Goal: Information Seeking & Learning: Learn about a topic

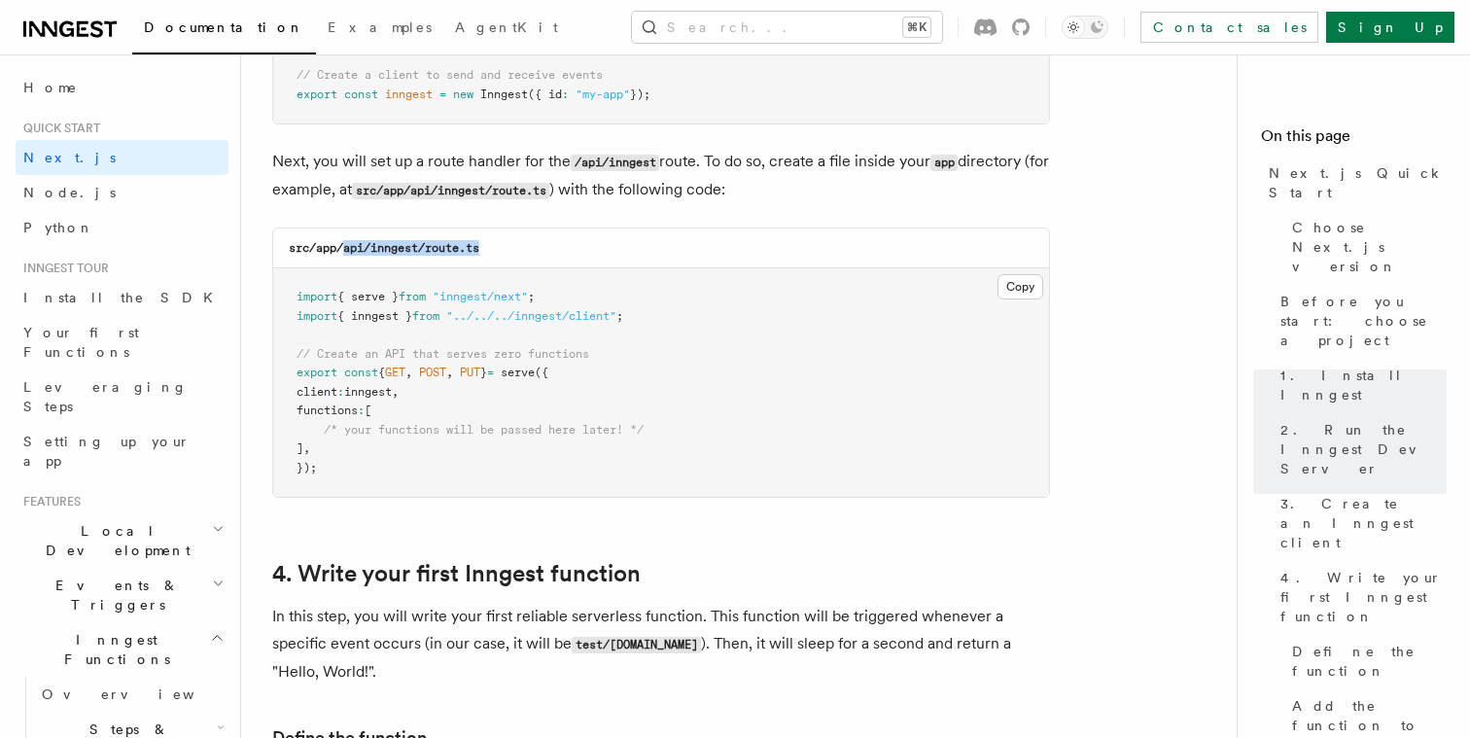
click at [833, 27] on button "Search... ⌘K" at bounding box center [787, 27] width 310 height 31
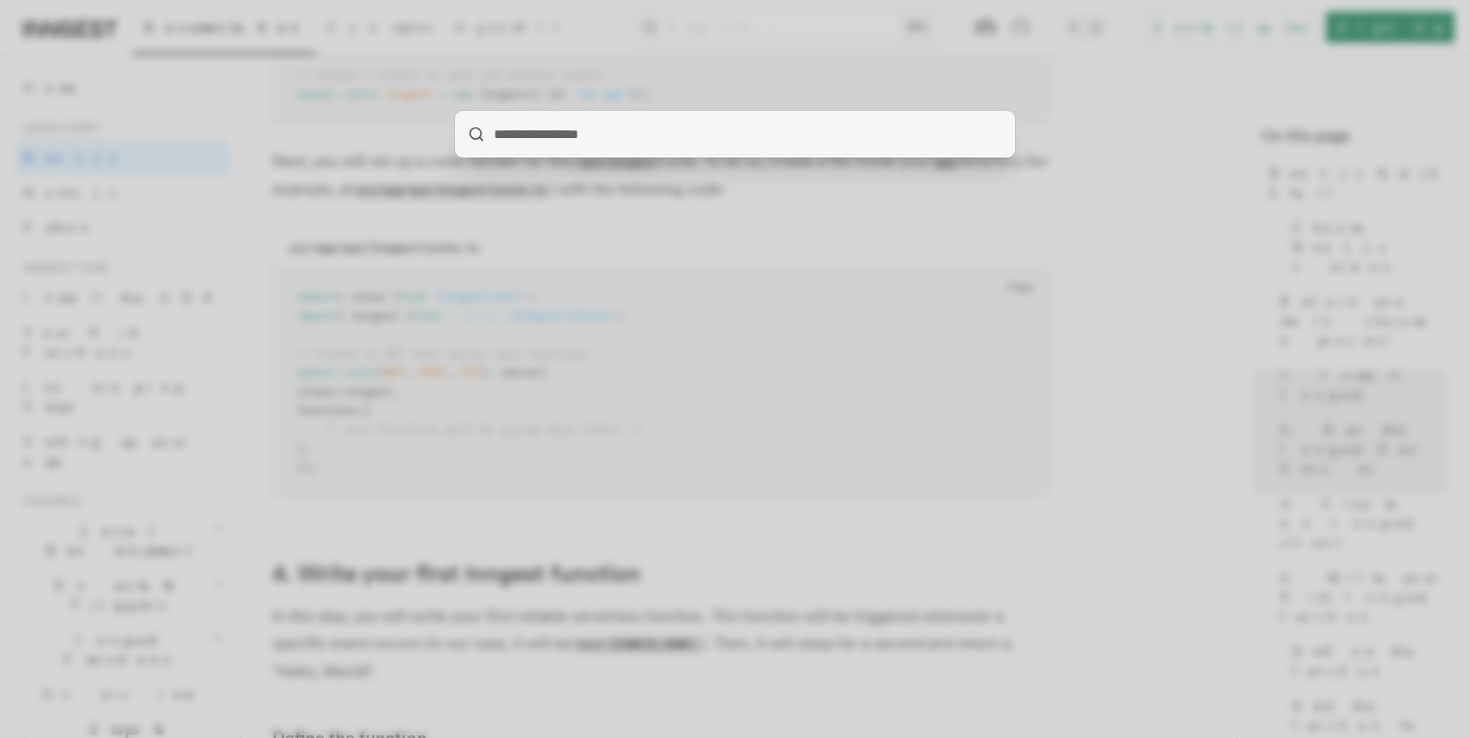
type input "**********"
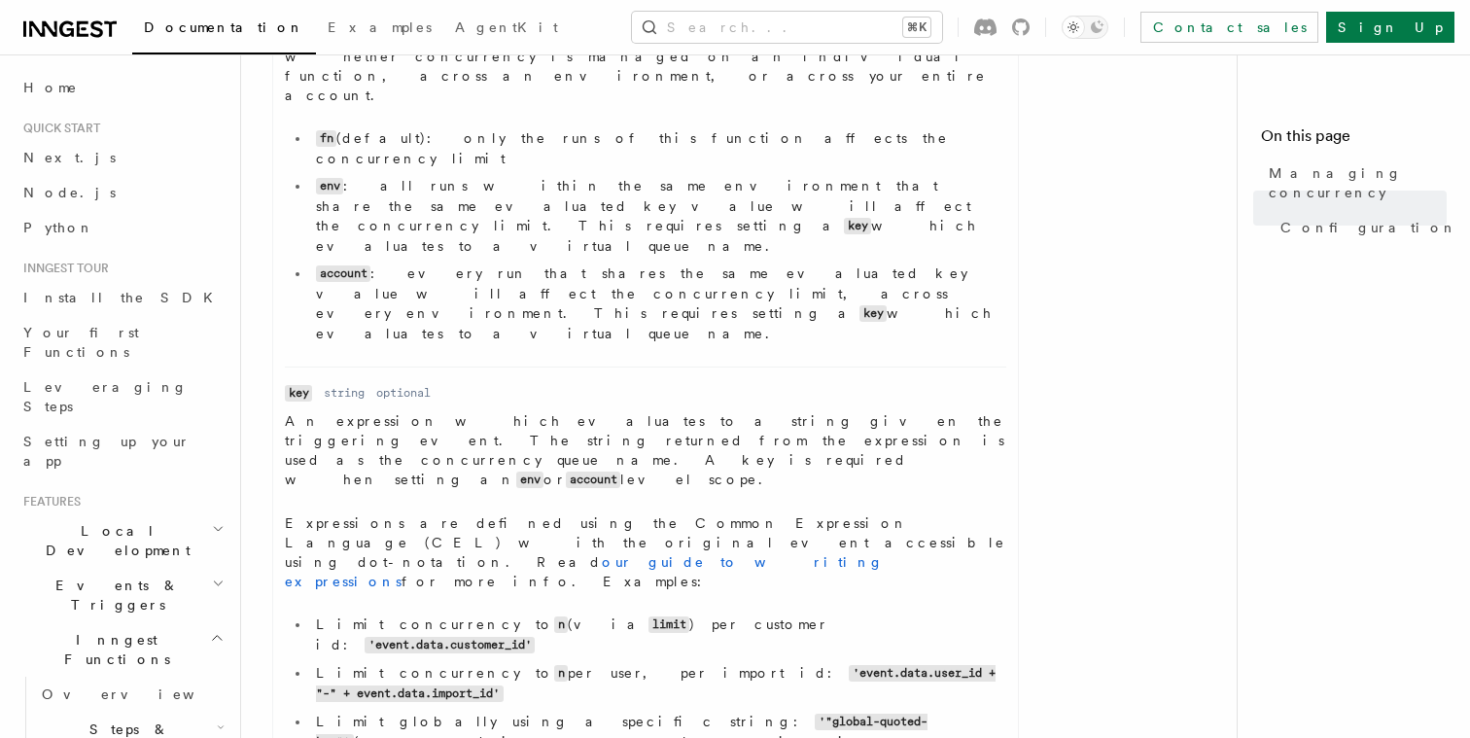
scroll to position [1216, 0]
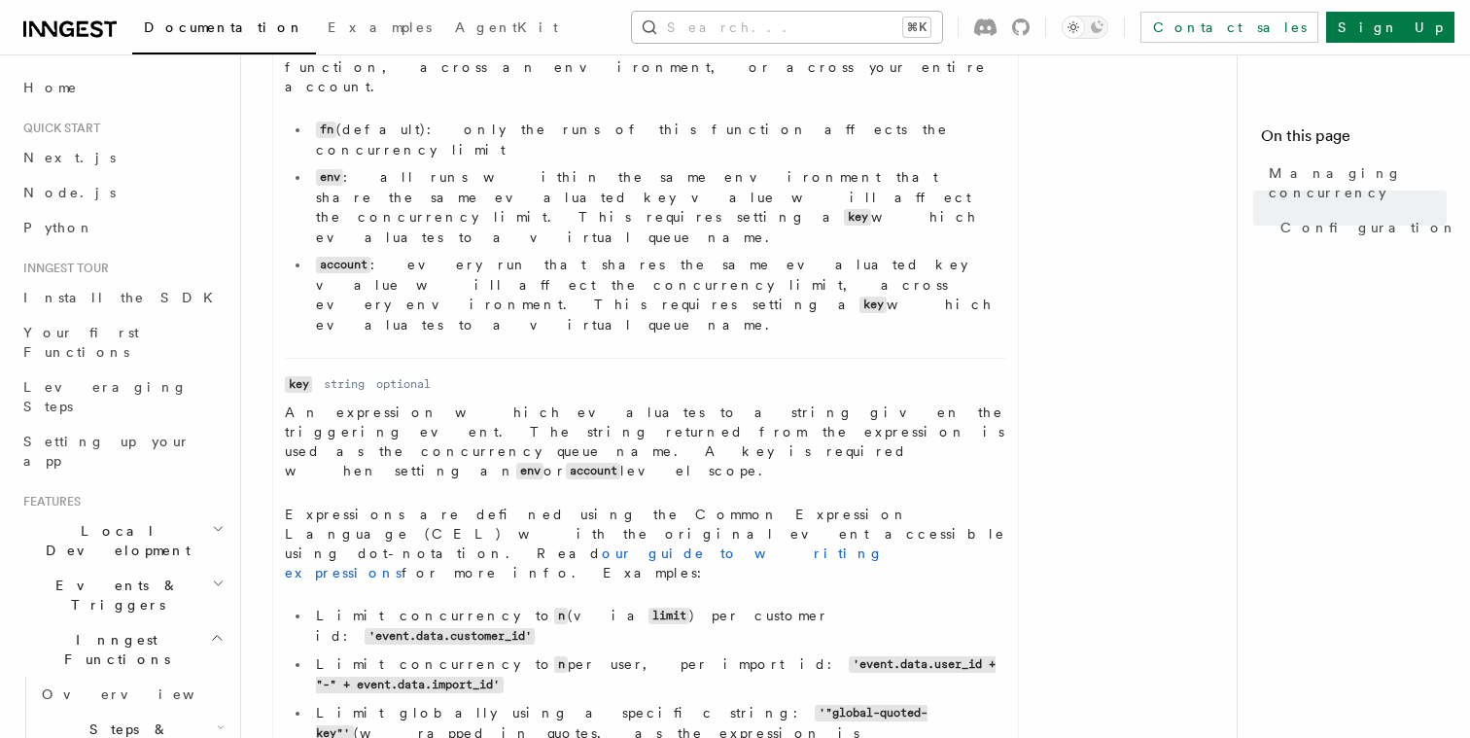
click at [785, 26] on button "Search... ⌘K" at bounding box center [787, 27] width 310 height 31
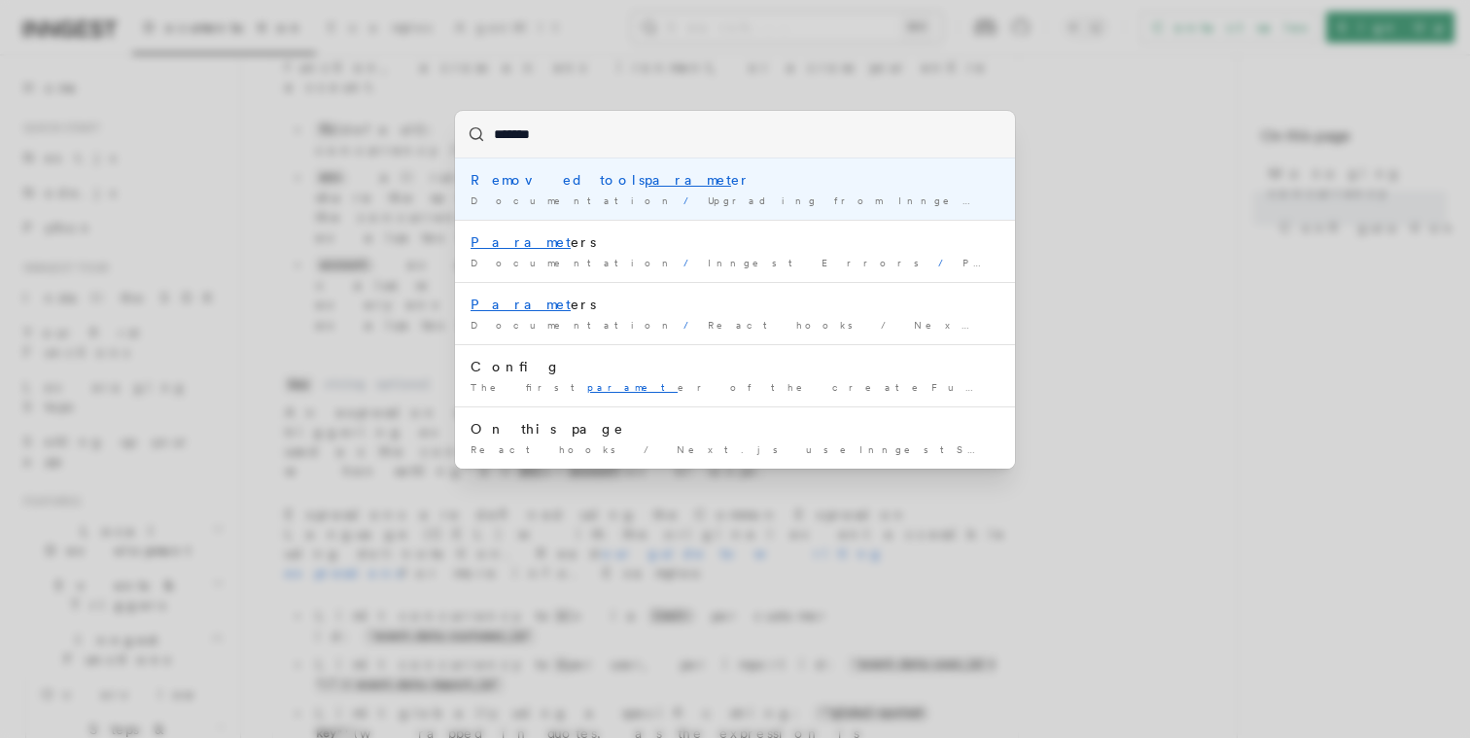
type input "********"
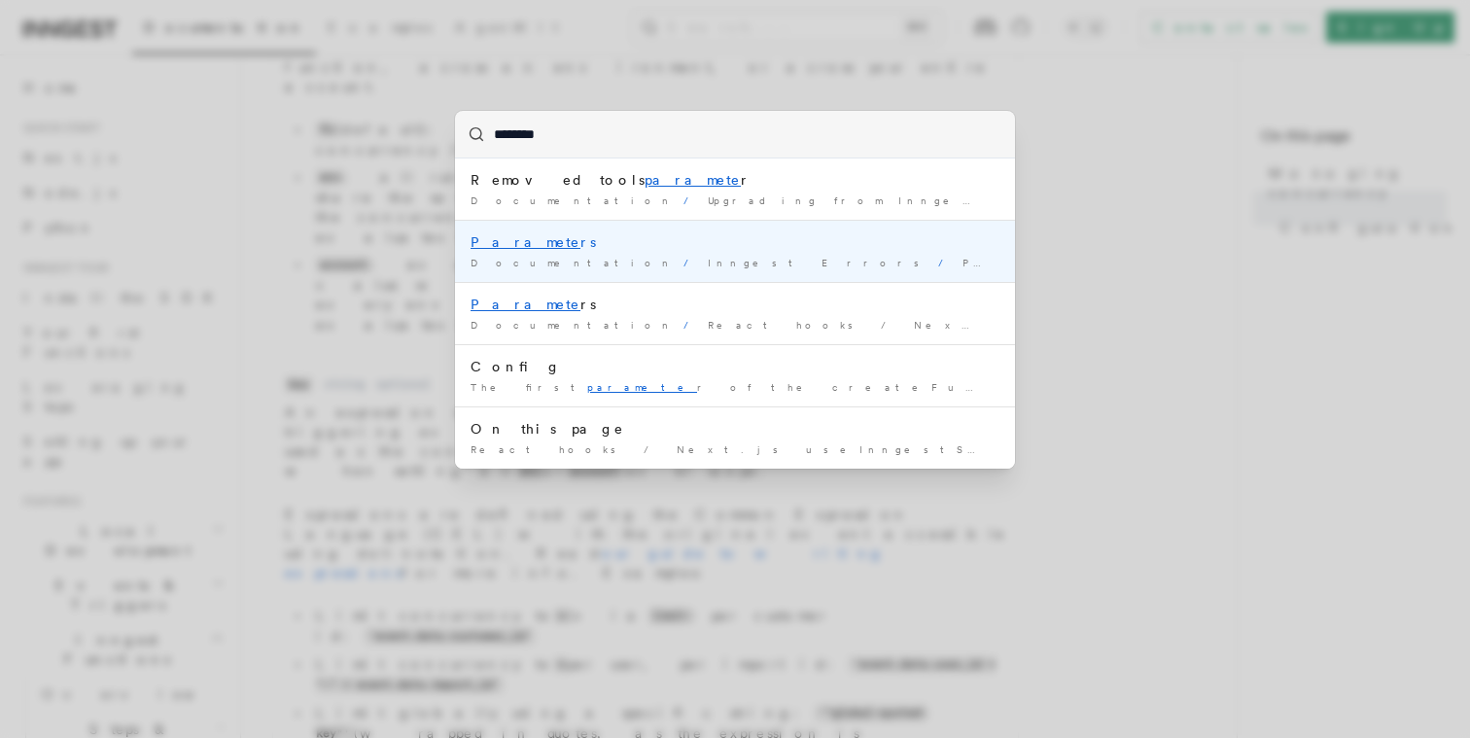
click at [552, 248] on div "Paramete rs" at bounding box center [735, 241] width 529 height 19
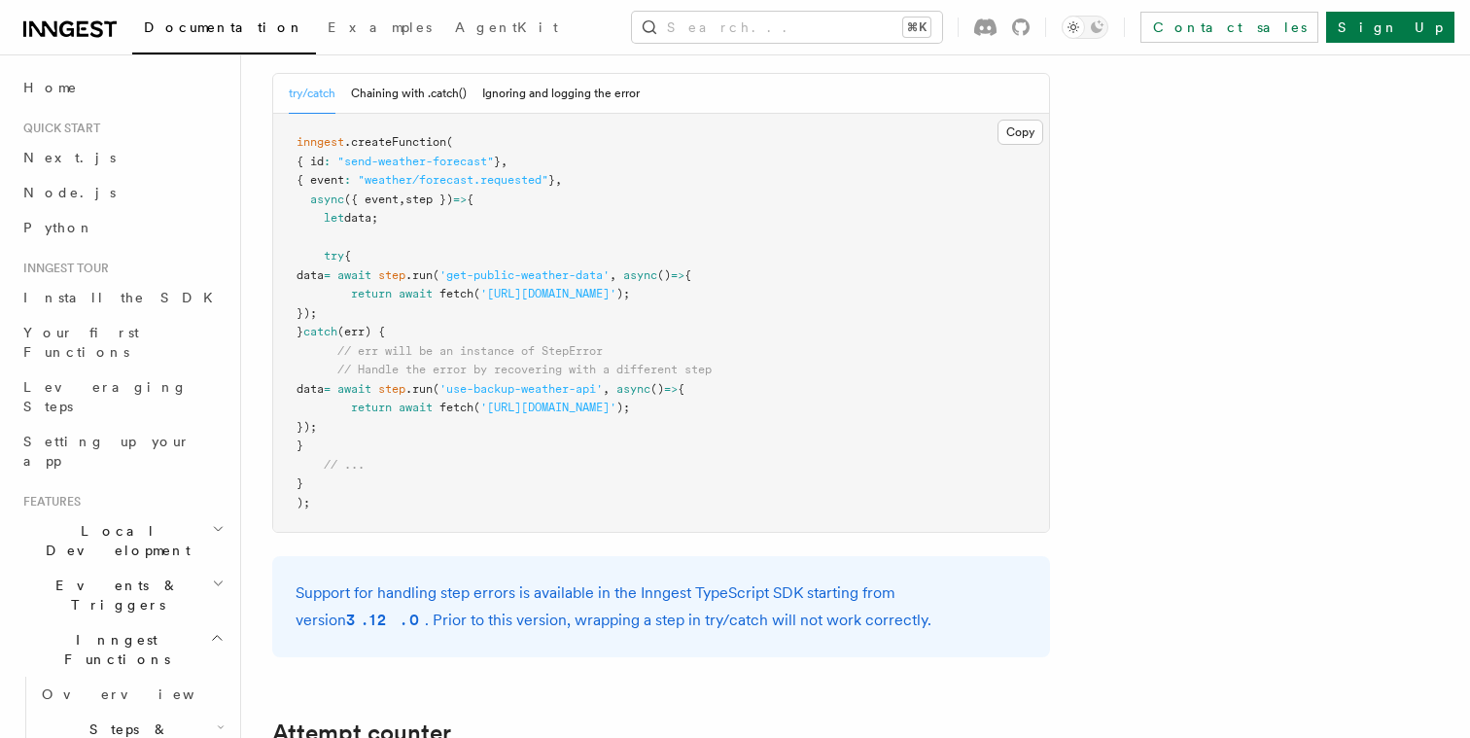
scroll to position [3219, 0]
click at [802, 21] on button "Search... ⌘K" at bounding box center [787, 27] width 310 height 31
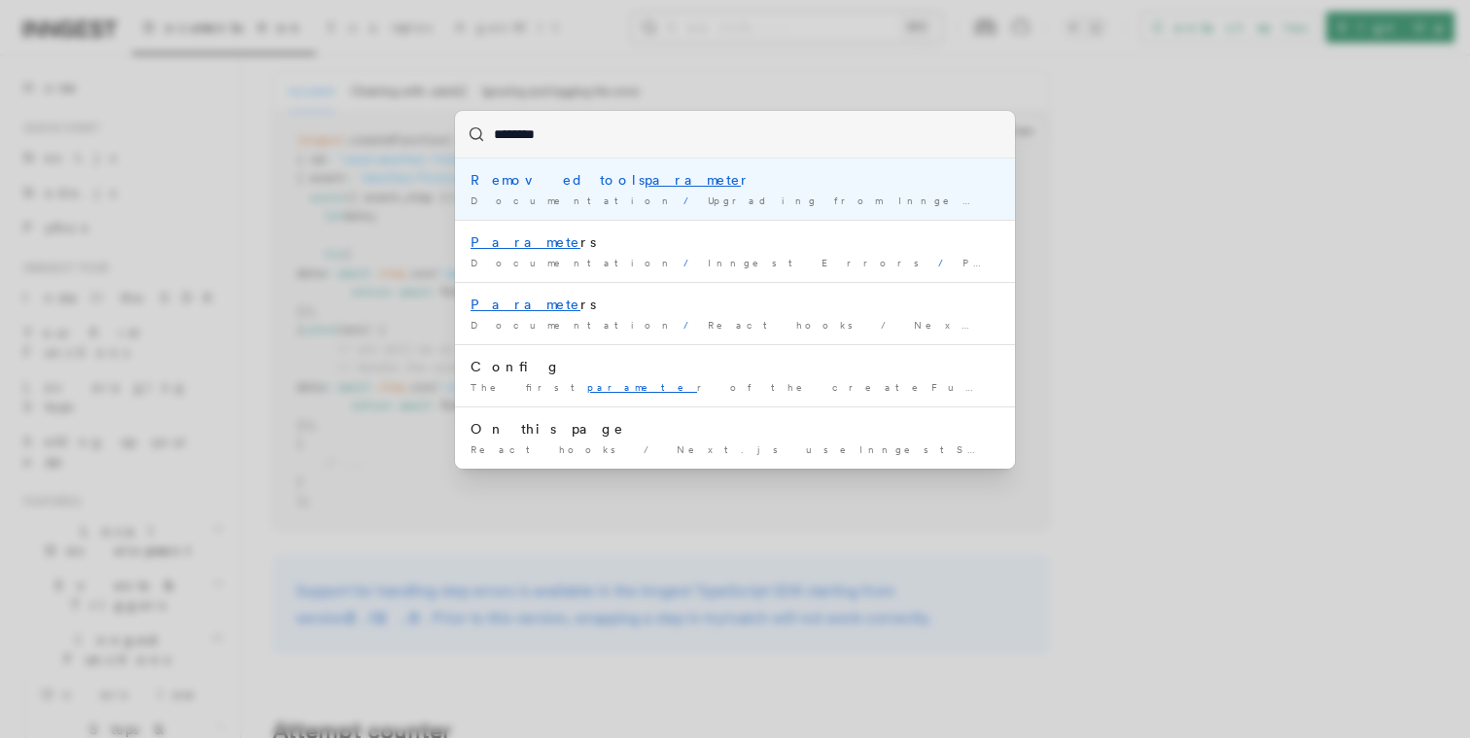
type input "*********"
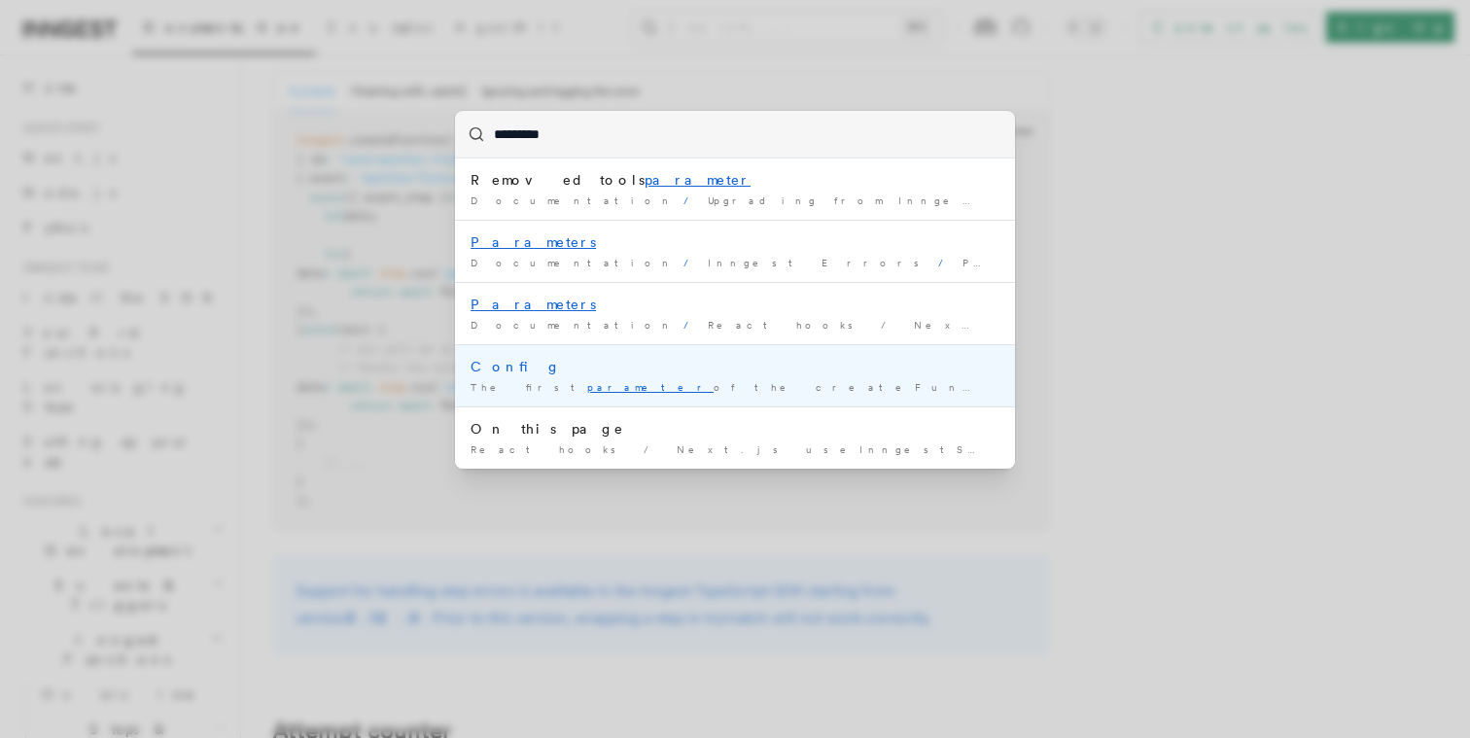
click at [597, 367] on div "Config" at bounding box center [735, 366] width 529 height 19
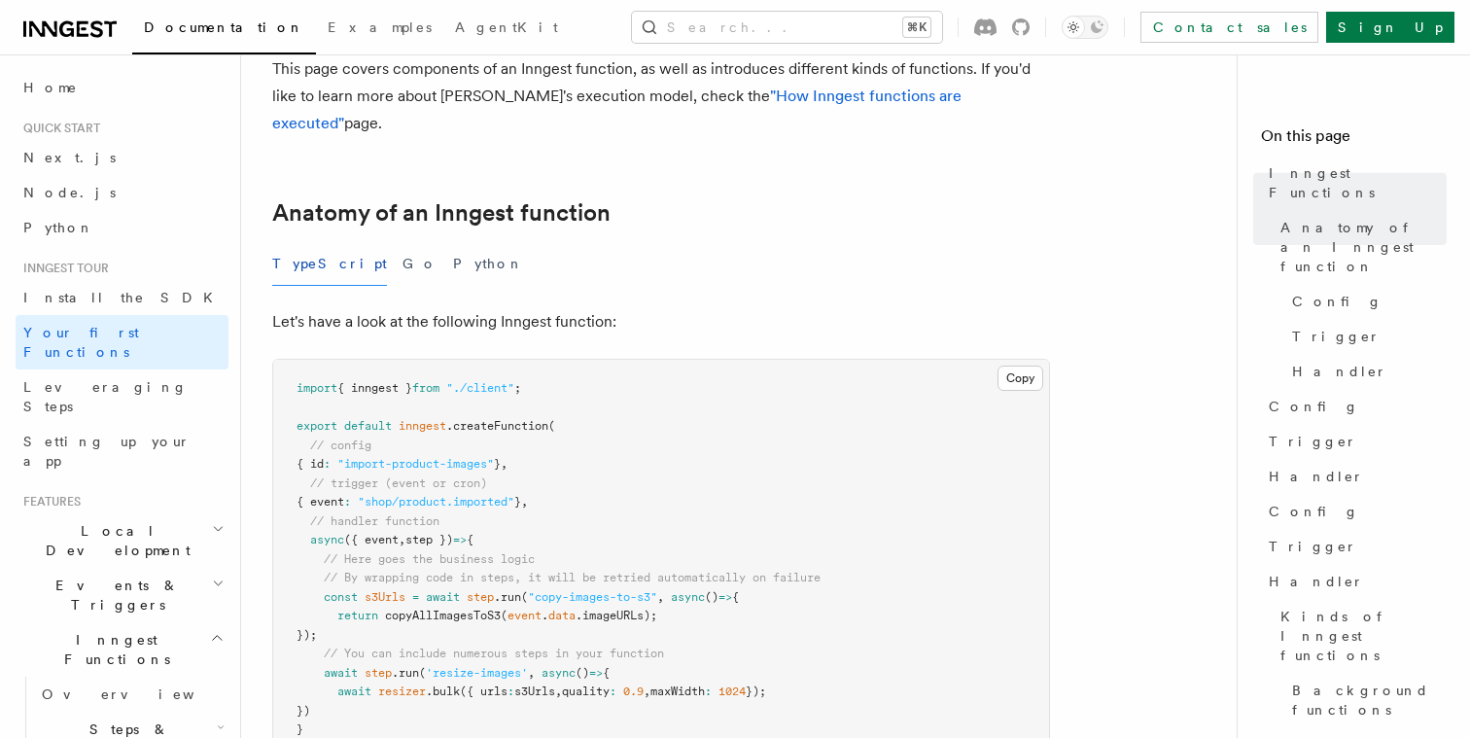
scroll to position [189, 0]
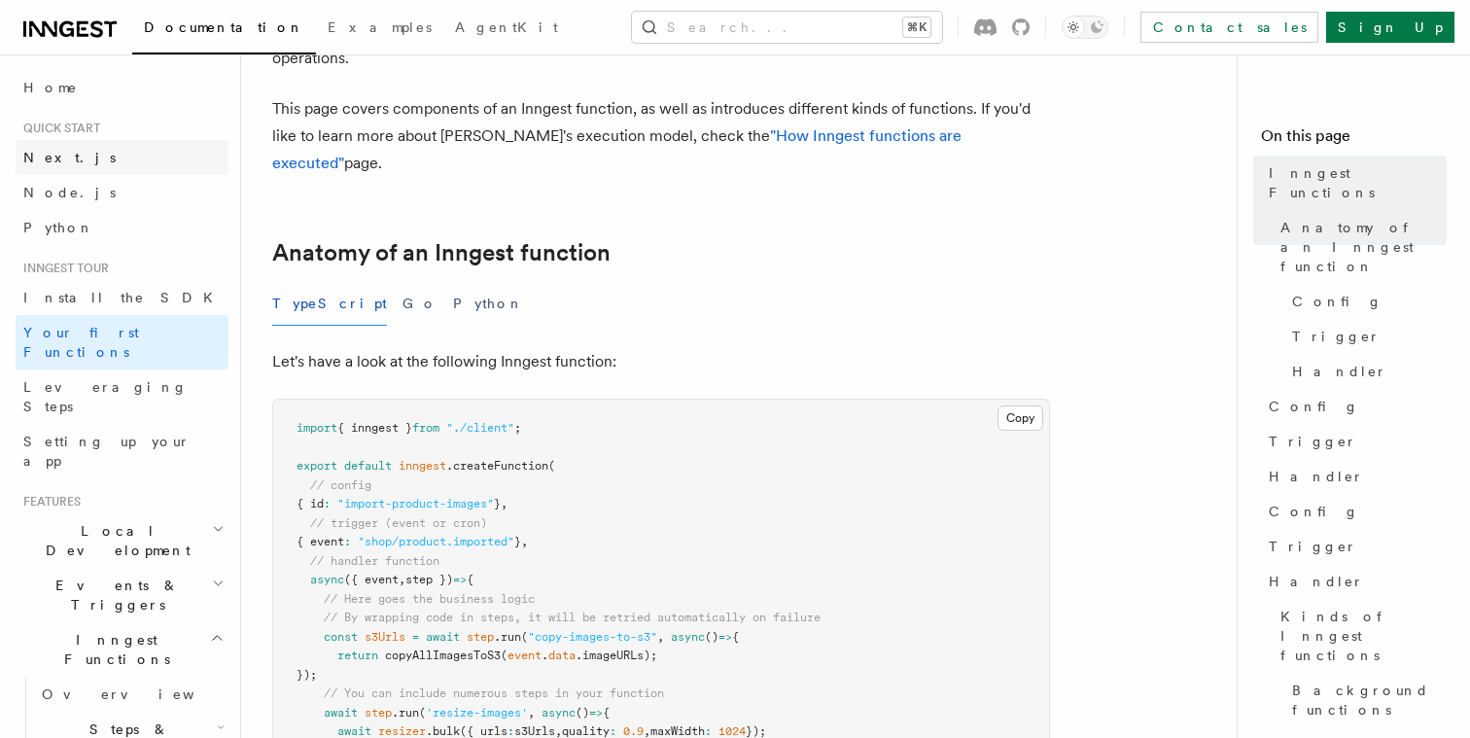
click at [65, 157] on span "Next.js" at bounding box center [69, 158] width 92 height 16
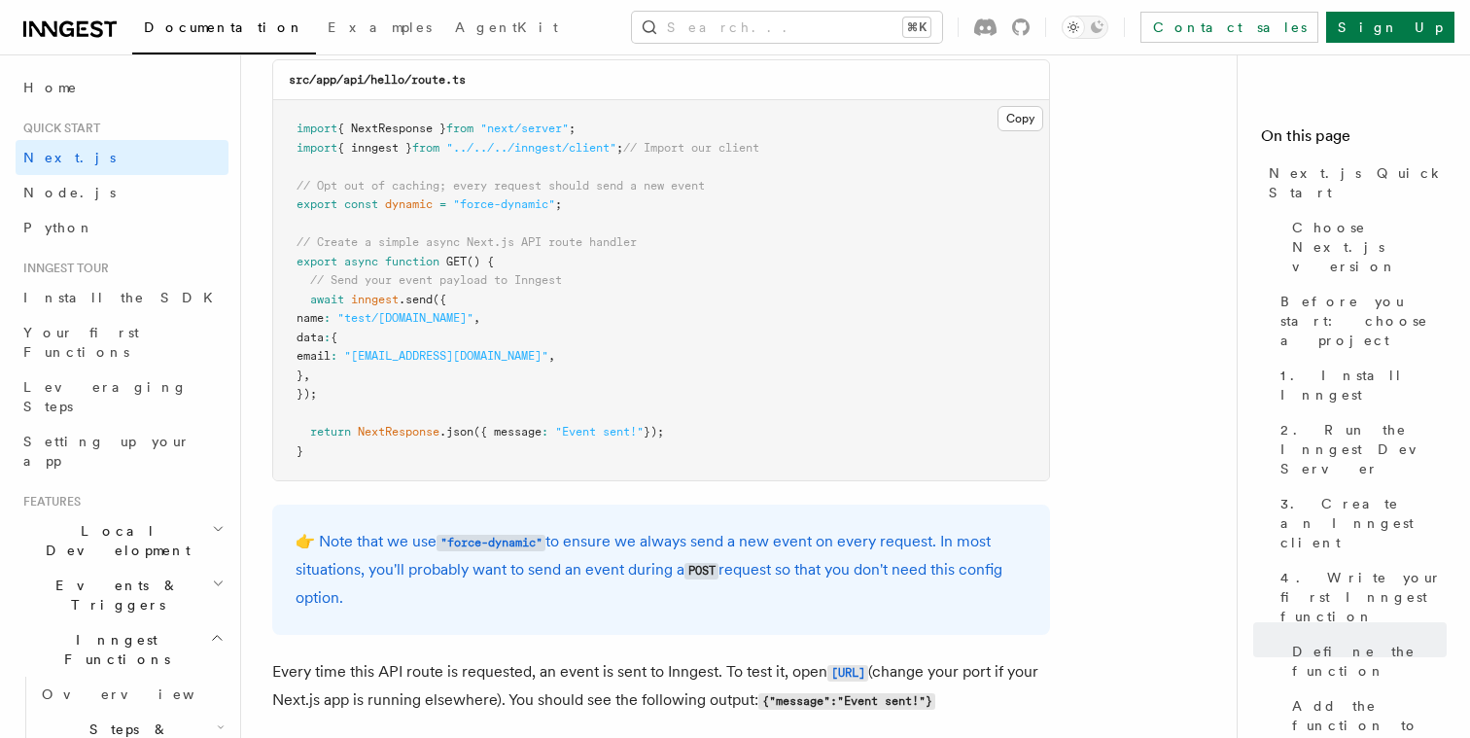
scroll to position [10299, 0]
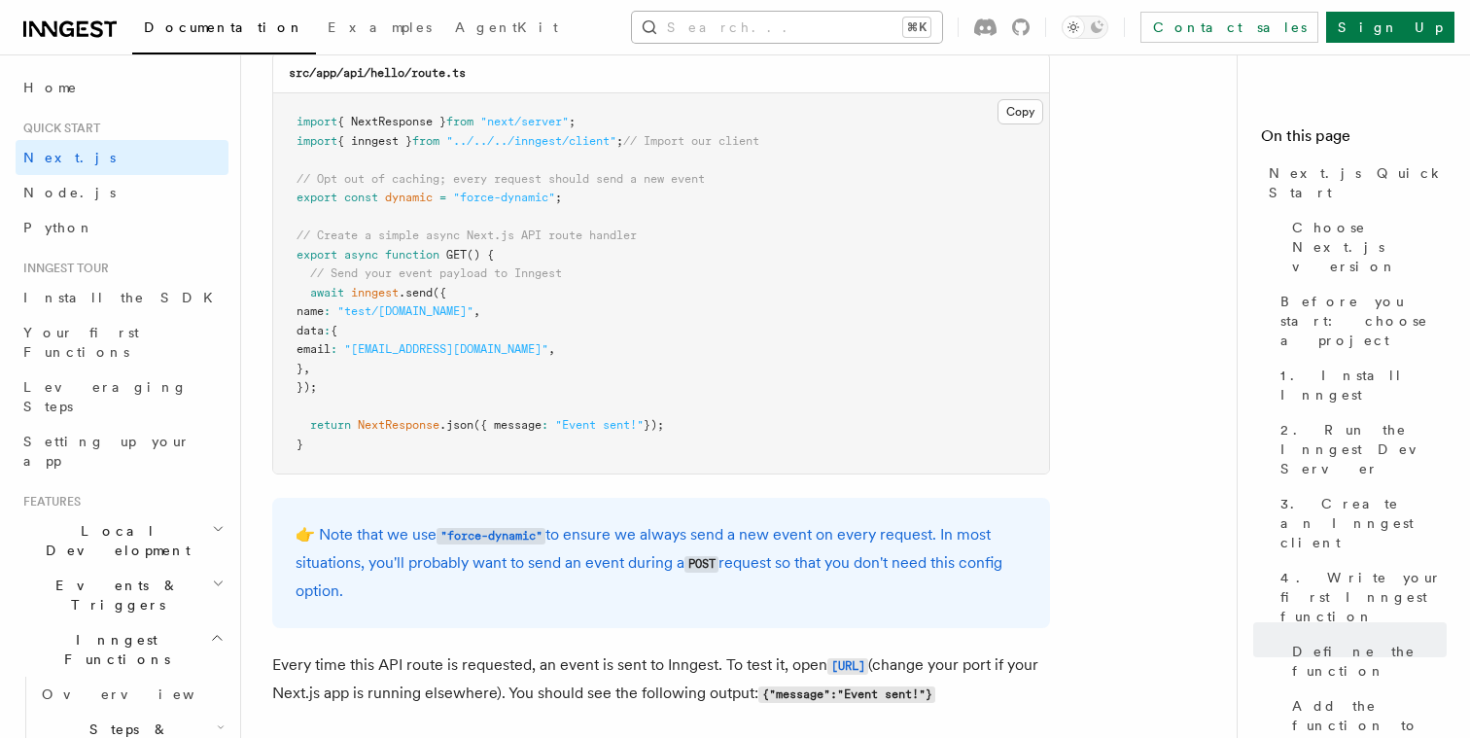
click at [791, 36] on button "Search... ⌘K" at bounding box center [787, 27] width 310 height 31
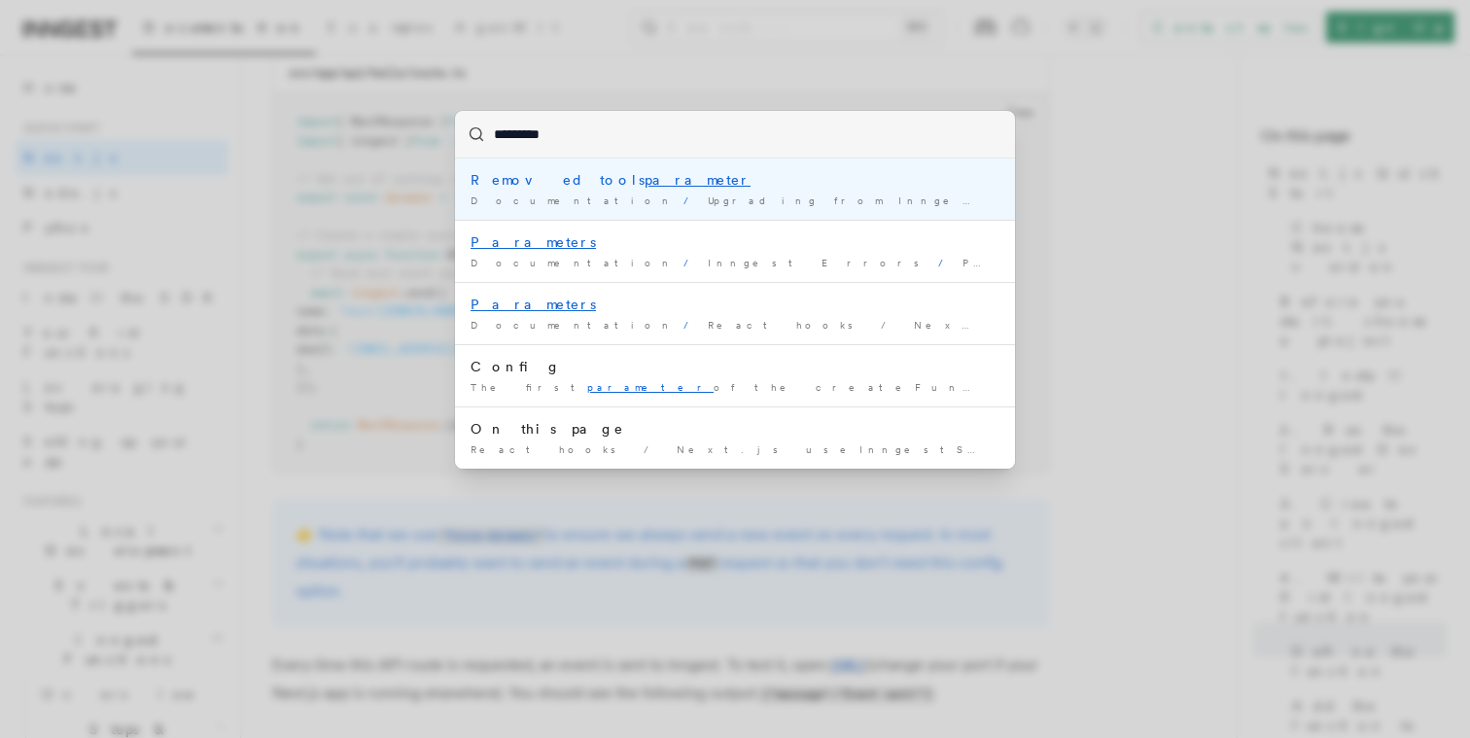
type input "**********"
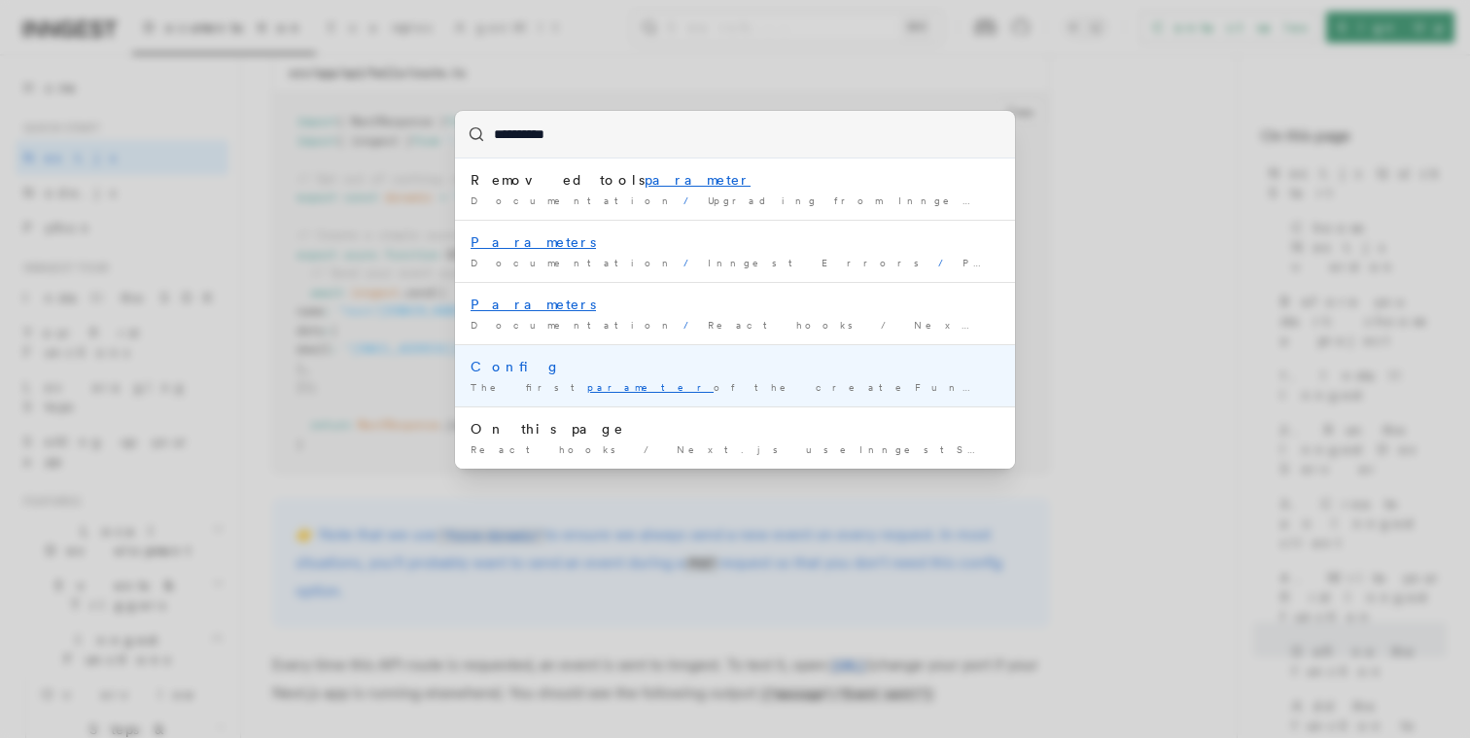
click at [674, 384] on div "The first parameter of the createFunction method specifies Inngest …" at bounding box center [735, 387] width 529 height 15
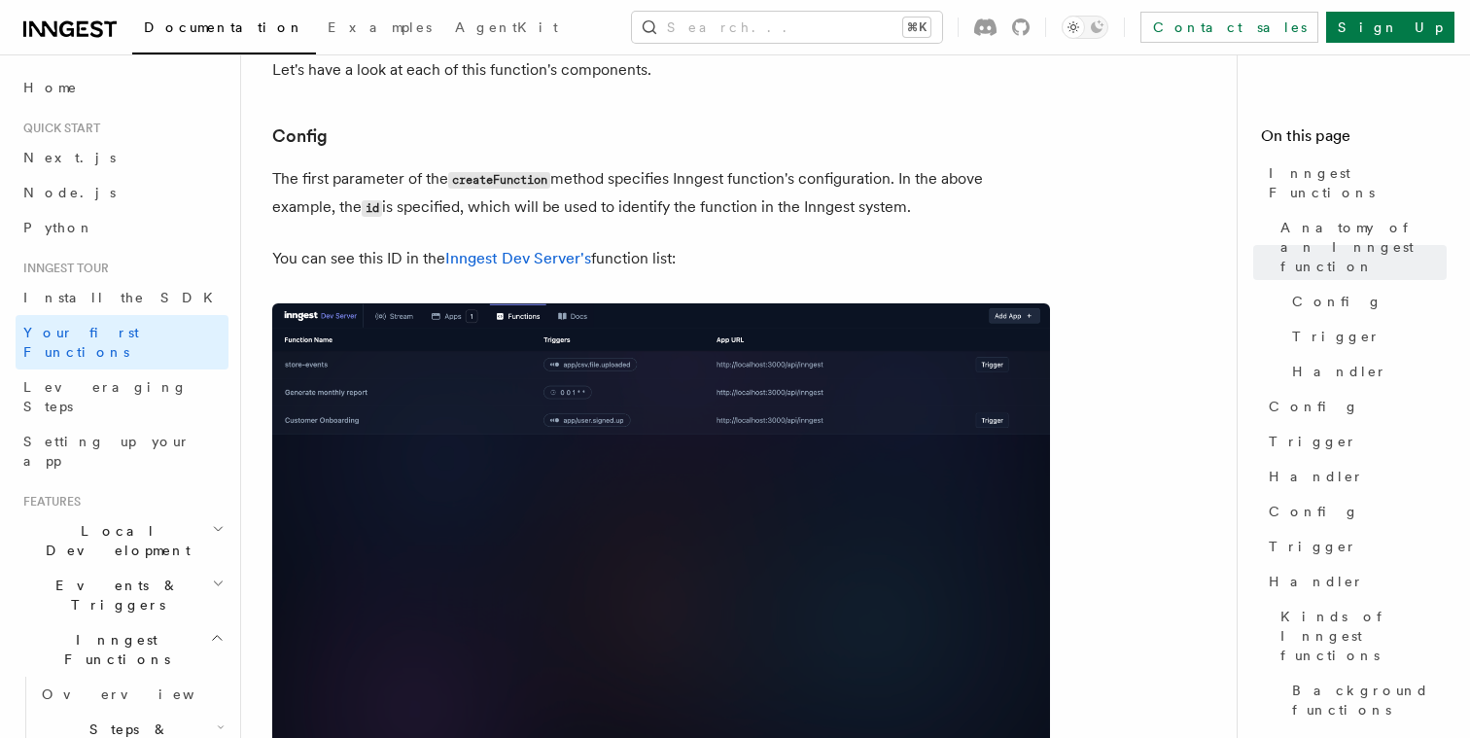
scroll to position [1137, 0]
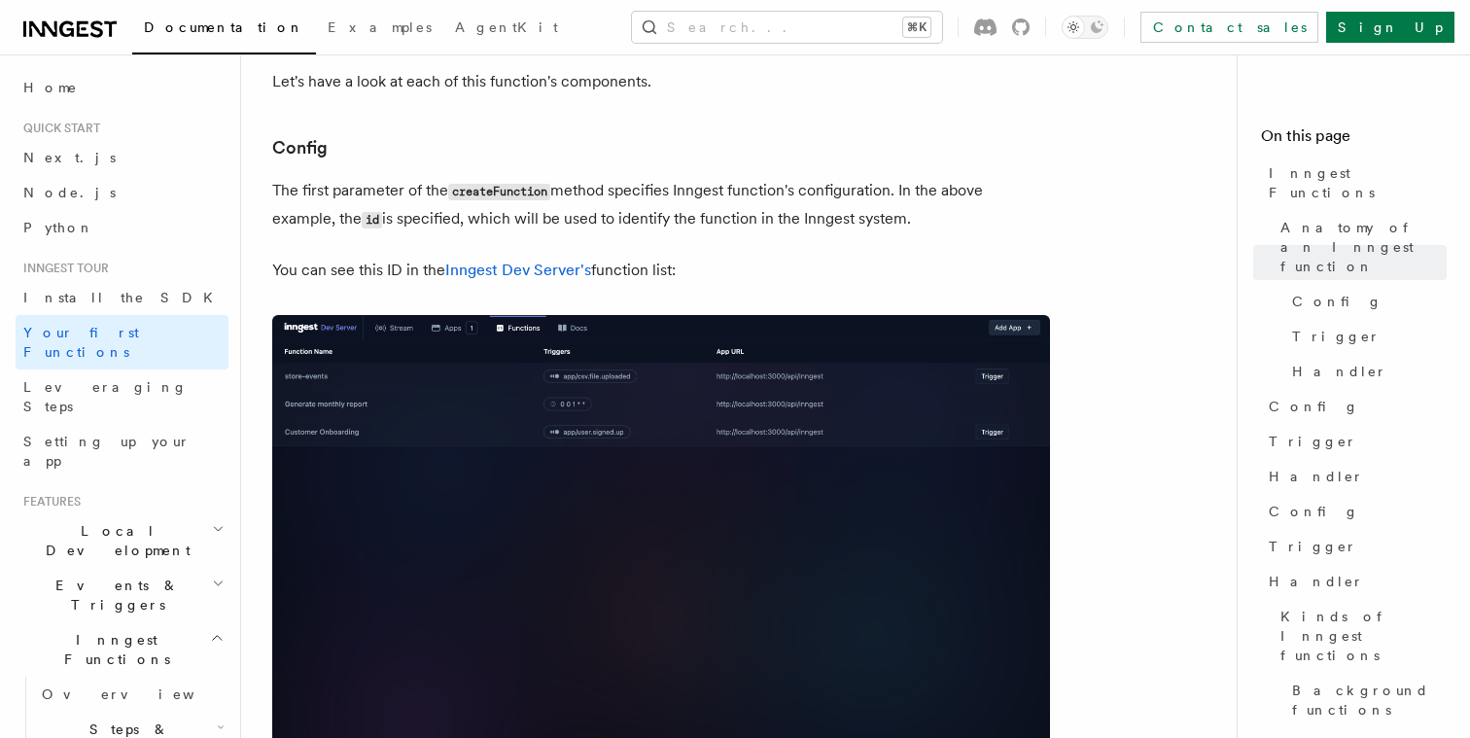
click at [684, 177] on p "The first parameter of the createFunction method specifies Inngest function's c…" at bounding box center [661, 205] width 778 height 56
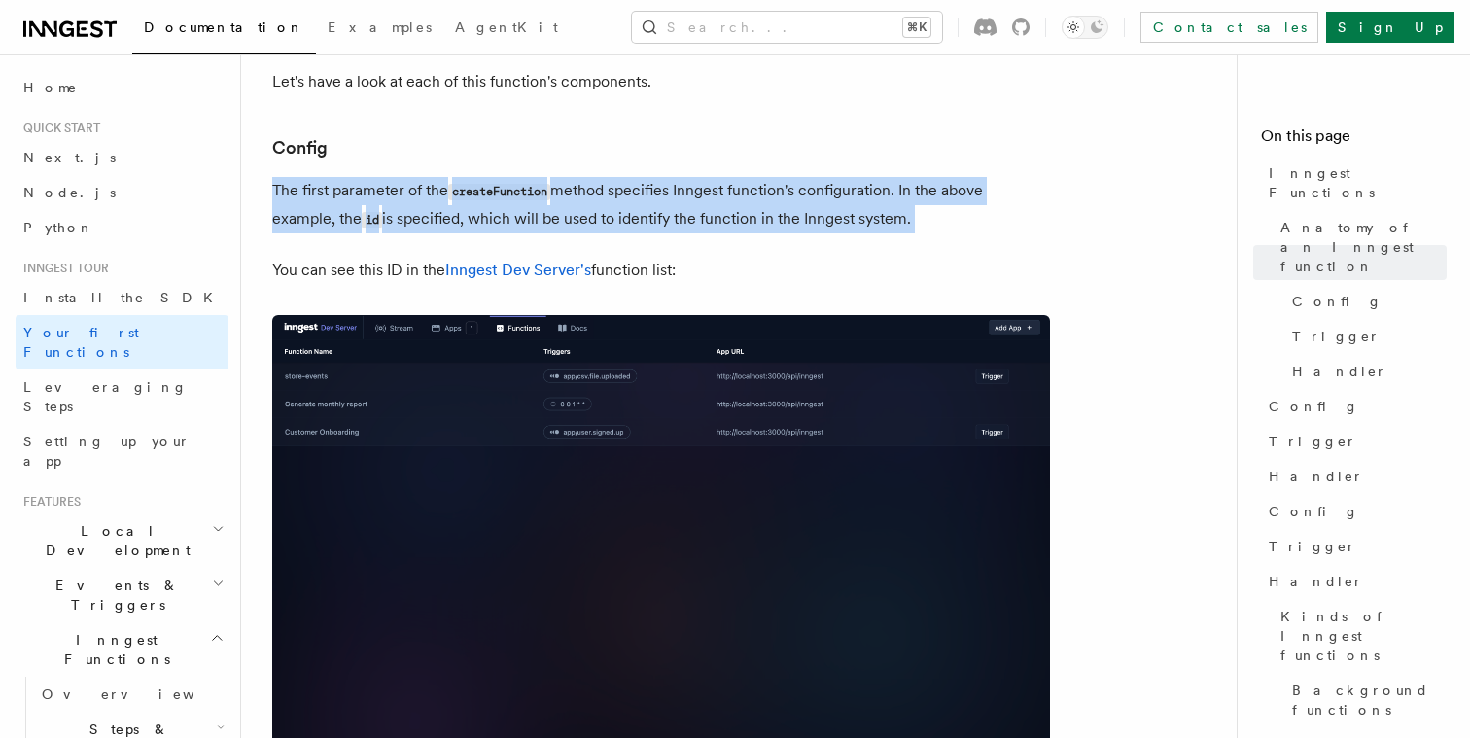
click at [684, 177] on p "The first parameter of the createFunction method specifies Inngest function's c…" at bounding box center [661, 205] width 778 height 56
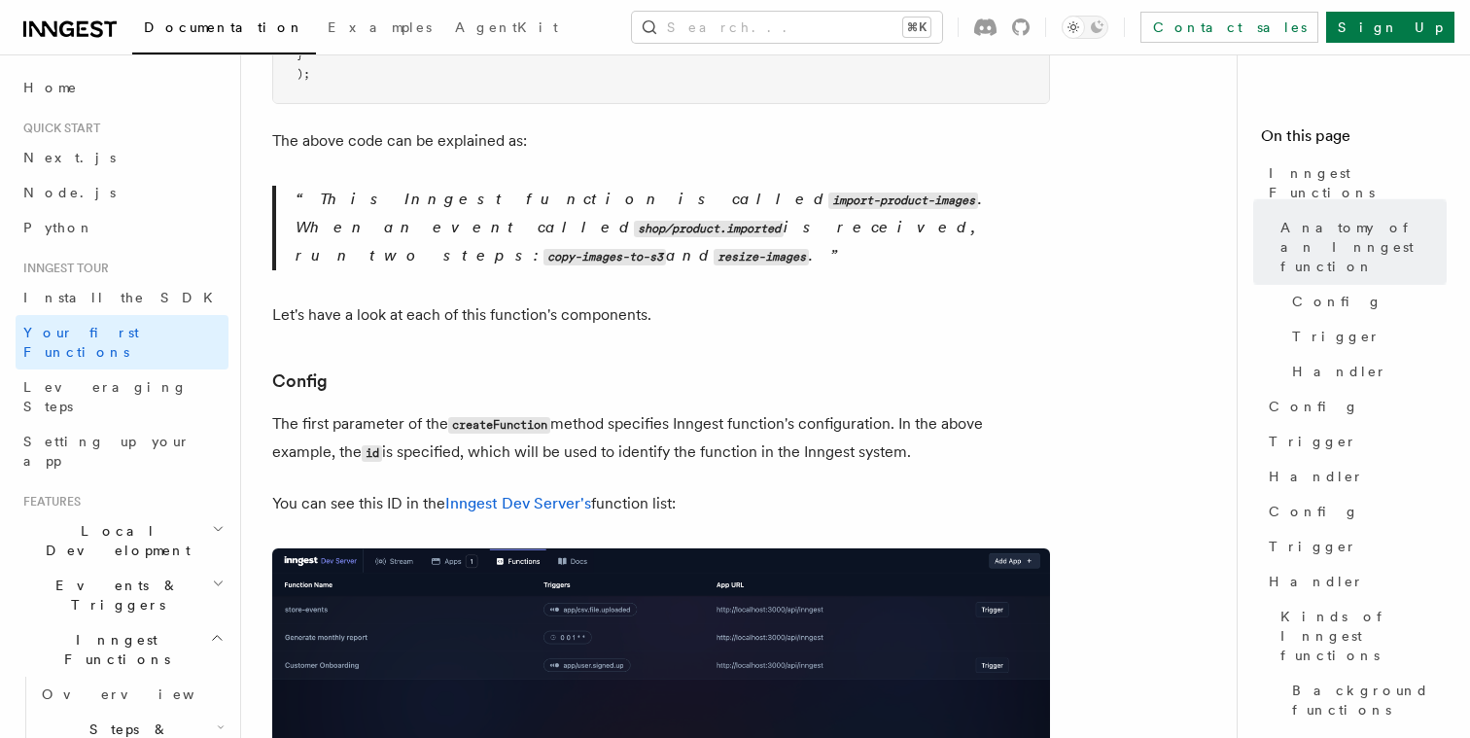
scroll to position [2218, 0]
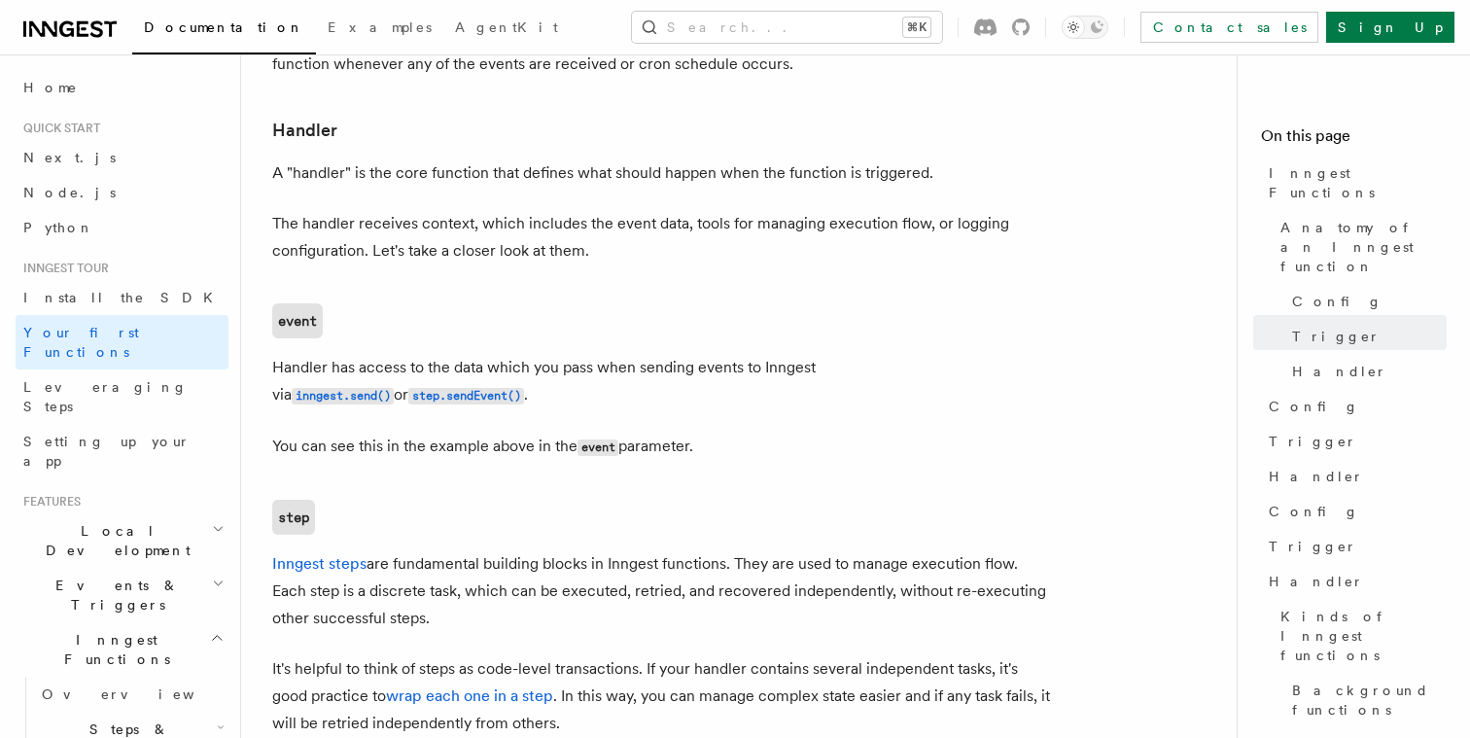
click at [652, 433] on p "You can see this in the example above in the event parameter." at bounding box center [661, 447] width 778 height 28
click at [654, 433] on p "You can see this in the example above in the event parameter." at bounding box center [661, 447] width 778 height 28
click at [752, 386] on article "Inngest tour Inngest Functions Inngest functions enable developers to run relia…" at bounding box center [746, 247] width 949 height 4761
